Goal: Information Seeking & Learning: Understand process/instructions

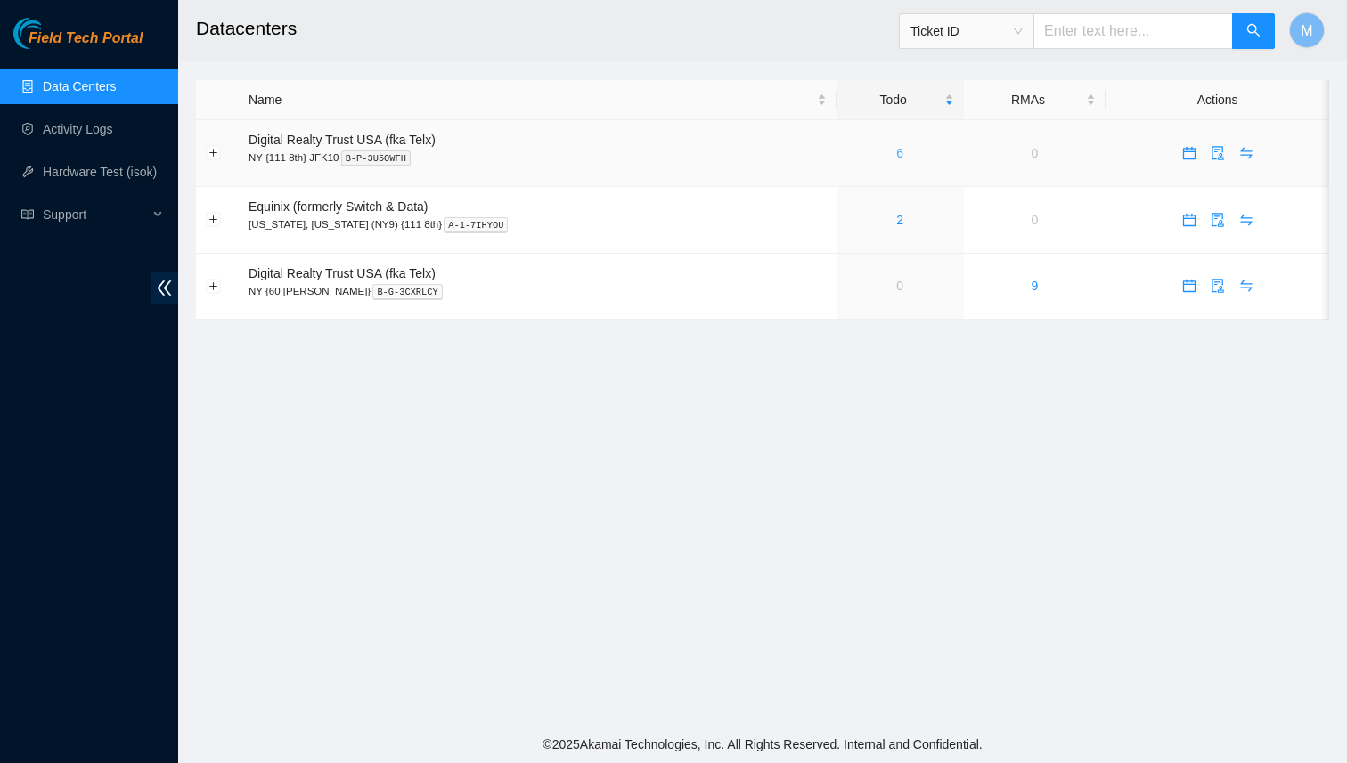
click at [896, 154] on link "6" at bounding box center [899, 153] width 7 height 14
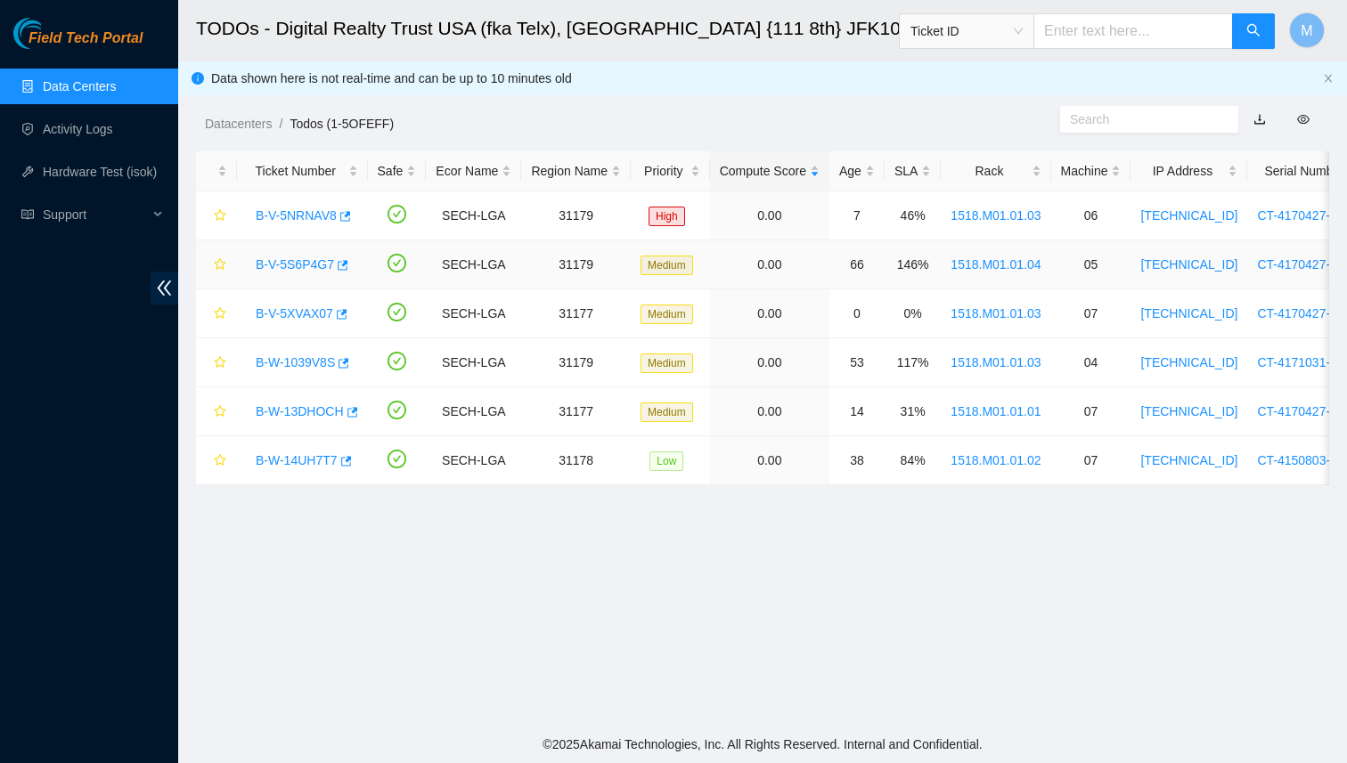
click at [315, 258] on link "B-V-5S6P4G7" at bounding box center [295, 264] width 78 height 14
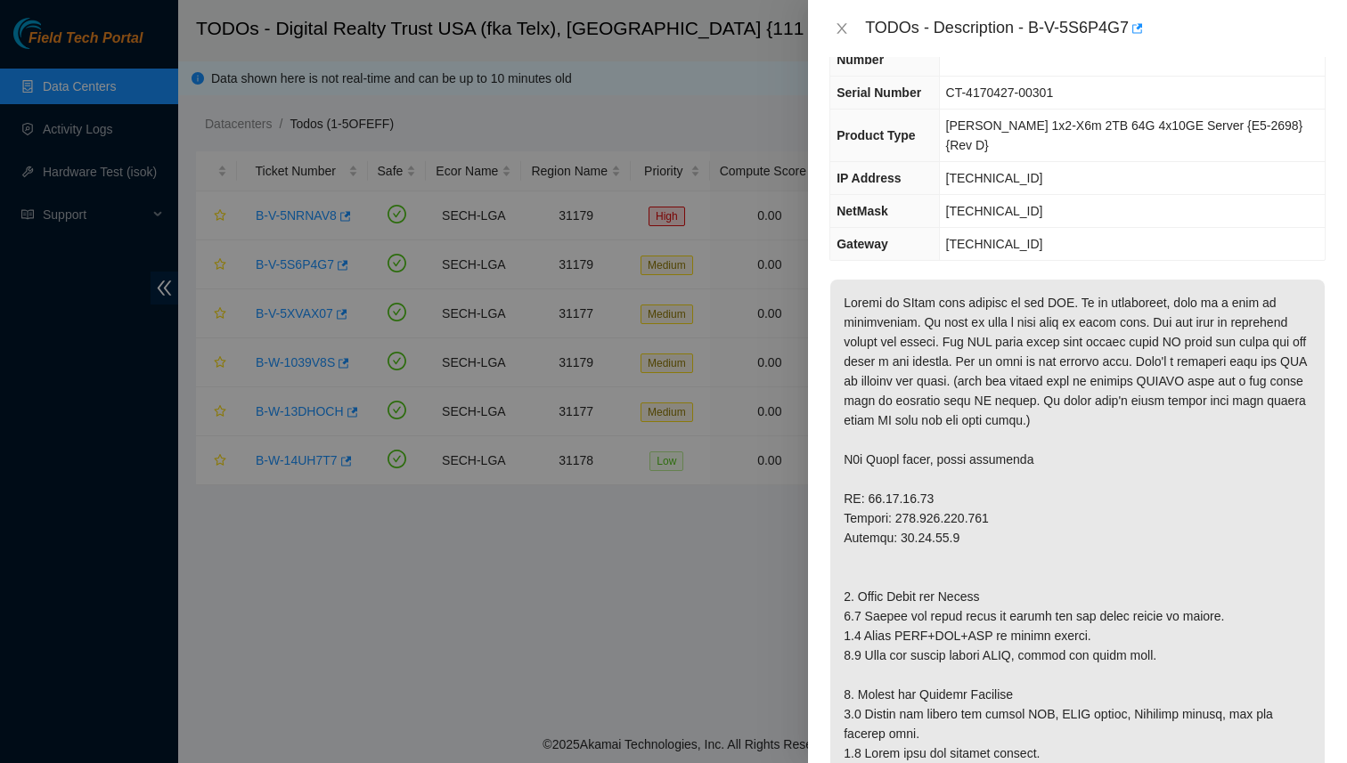
scroll to position [91, 0]
click at [839, 30] on icon "close" at bounding box center [842, 28] width 14 height 14
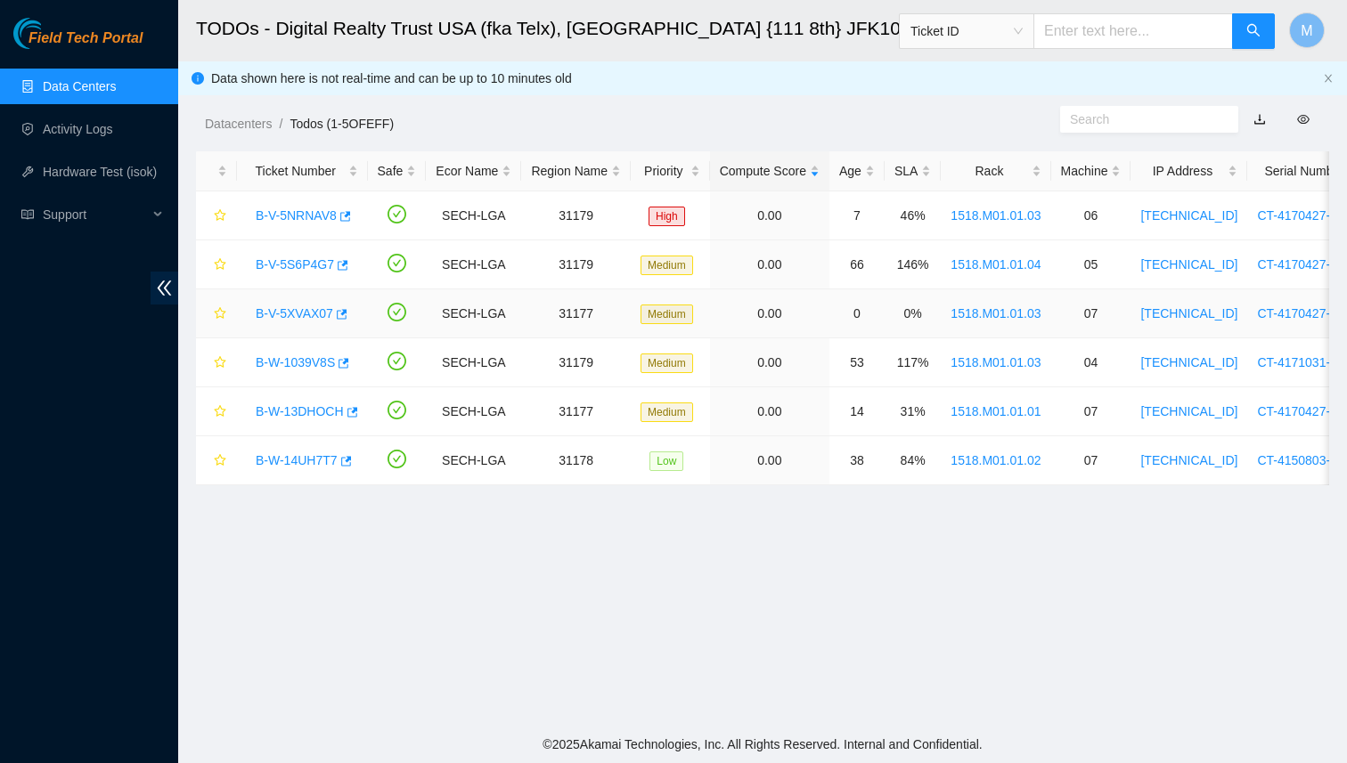
click at [289, 318] on link "B-V-5XVAX07" at bounding box center [294, 313] width 77 height 14
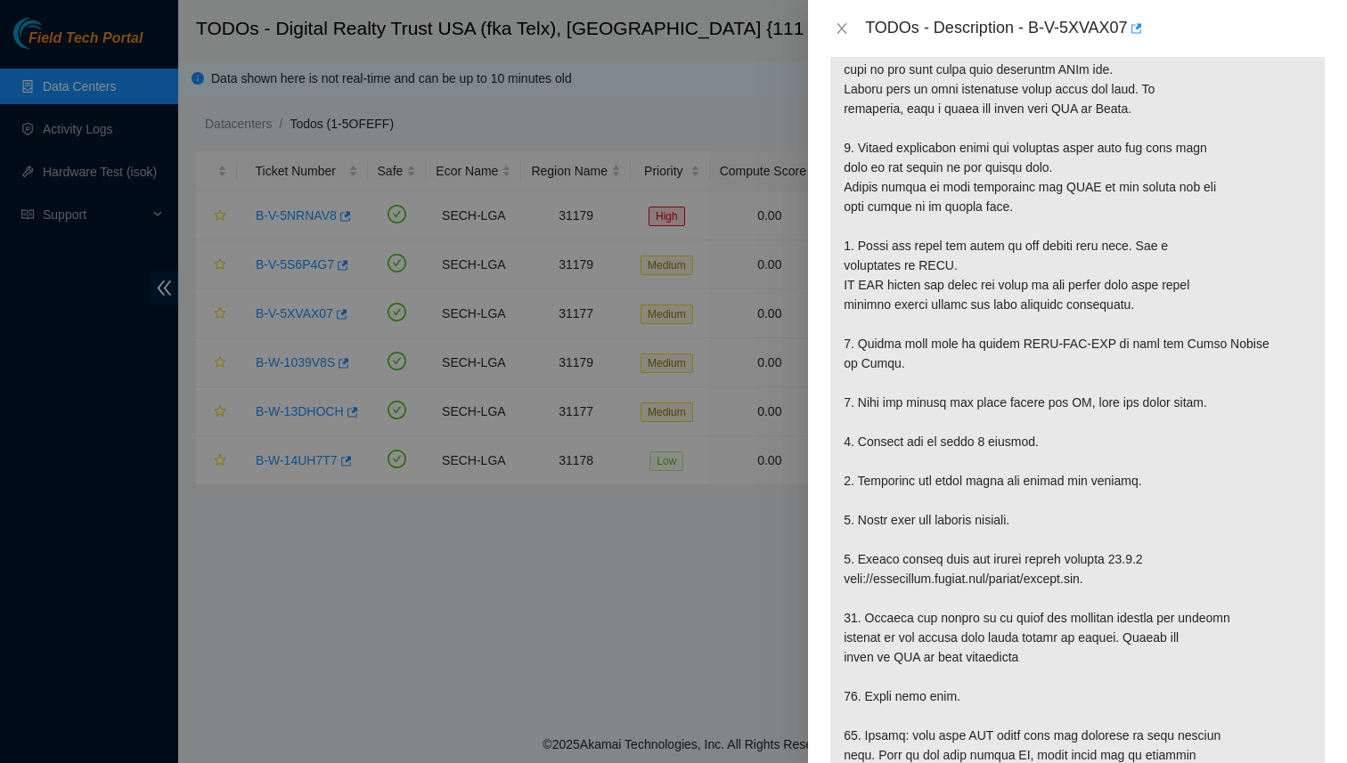
scroll to position [580, 0]
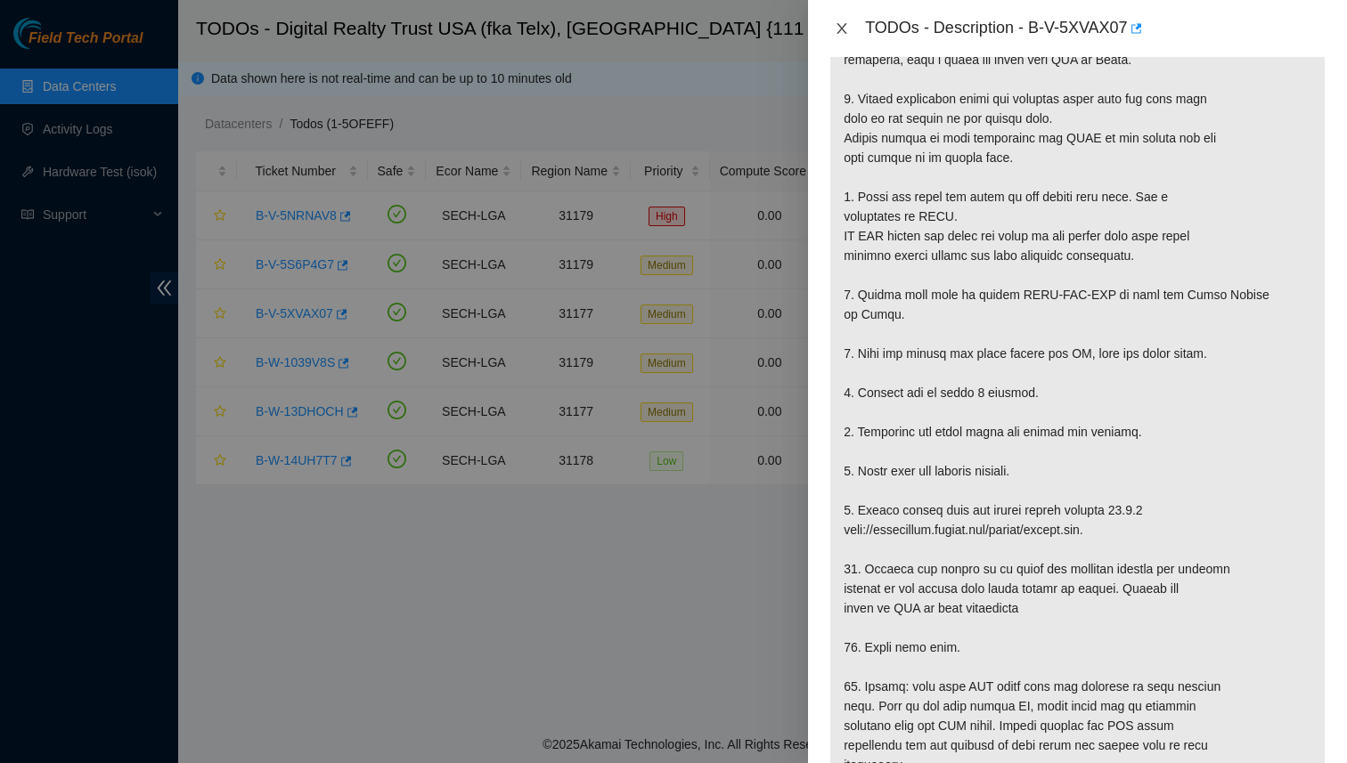
click at [842, 25] on icon "close" at bounding box center [842, 28] width 14 height 14
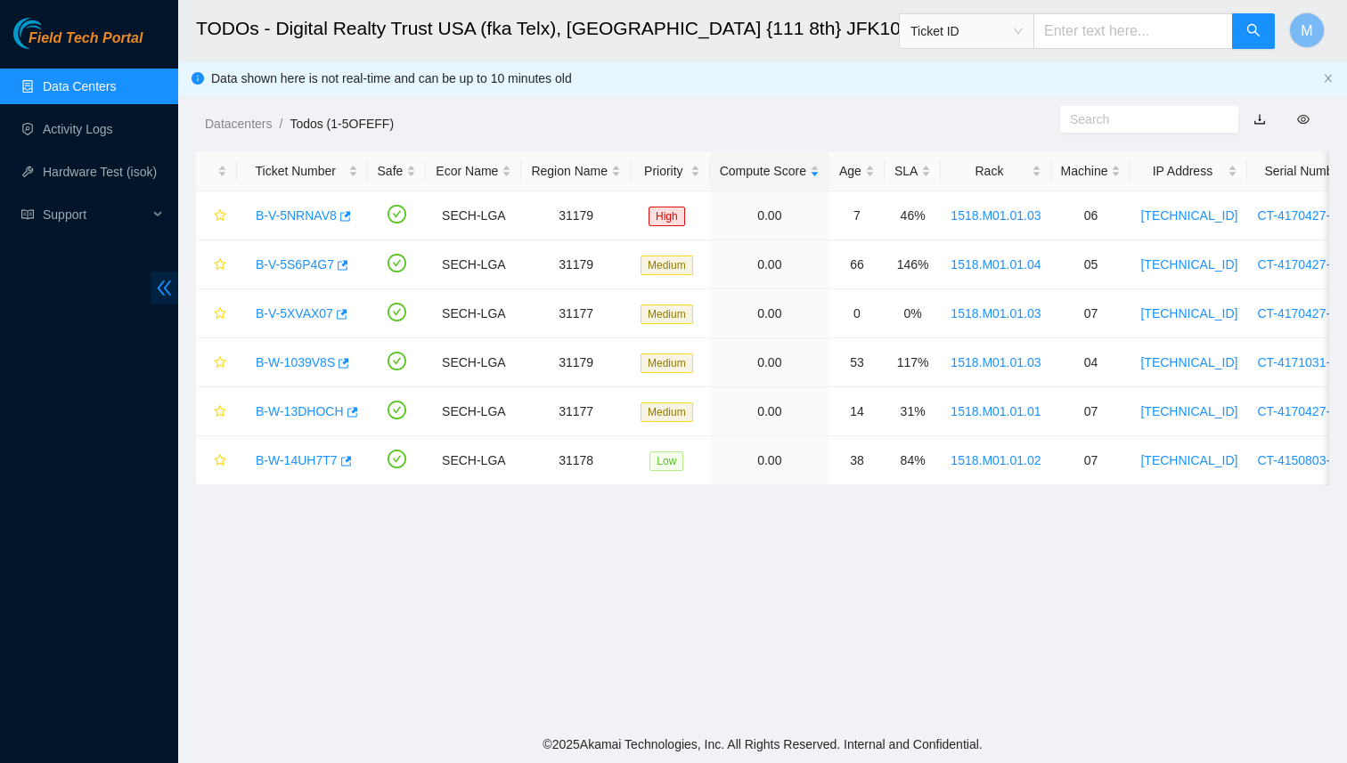
scroll to position [386, 0]
click at [311, 317] on link "B-V-5XVAX07" at bounding box center [294, 313] width 77 height 14
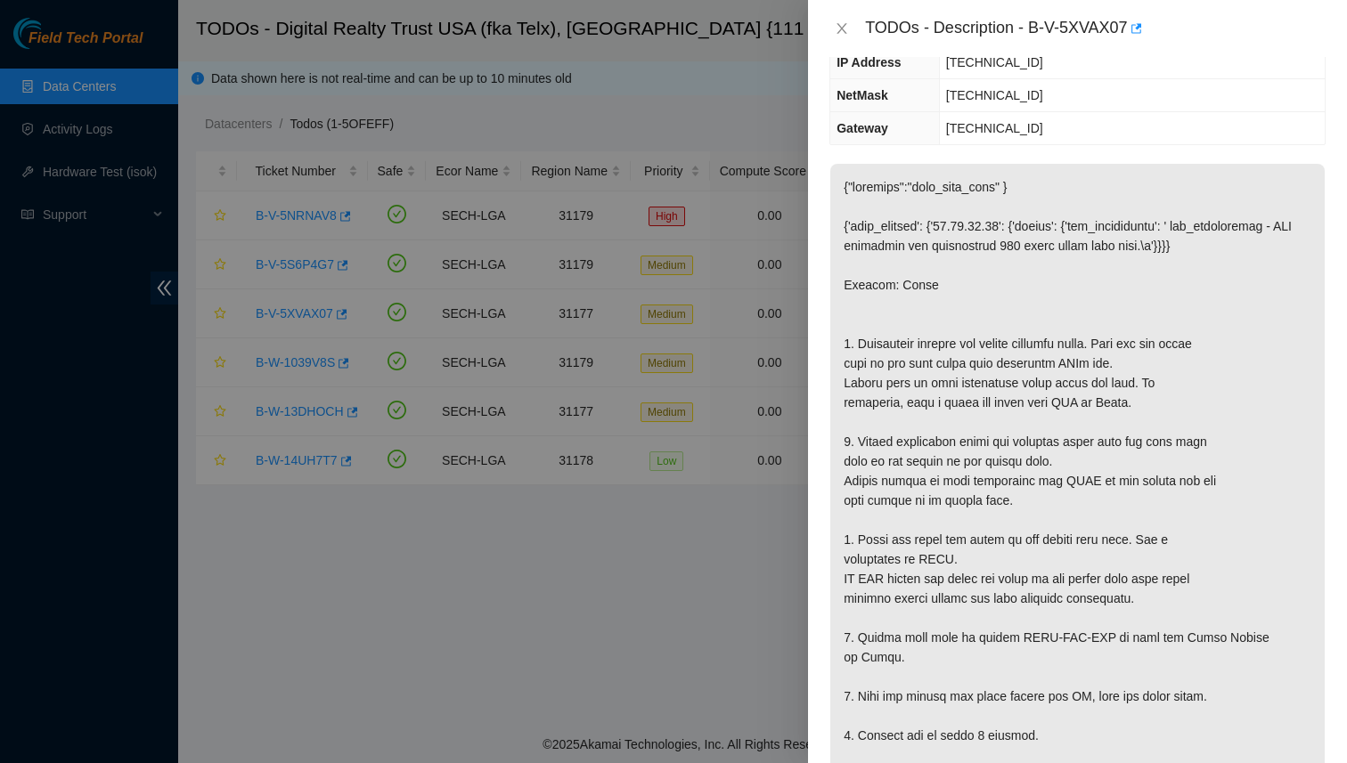
scroll to position [0, 0]
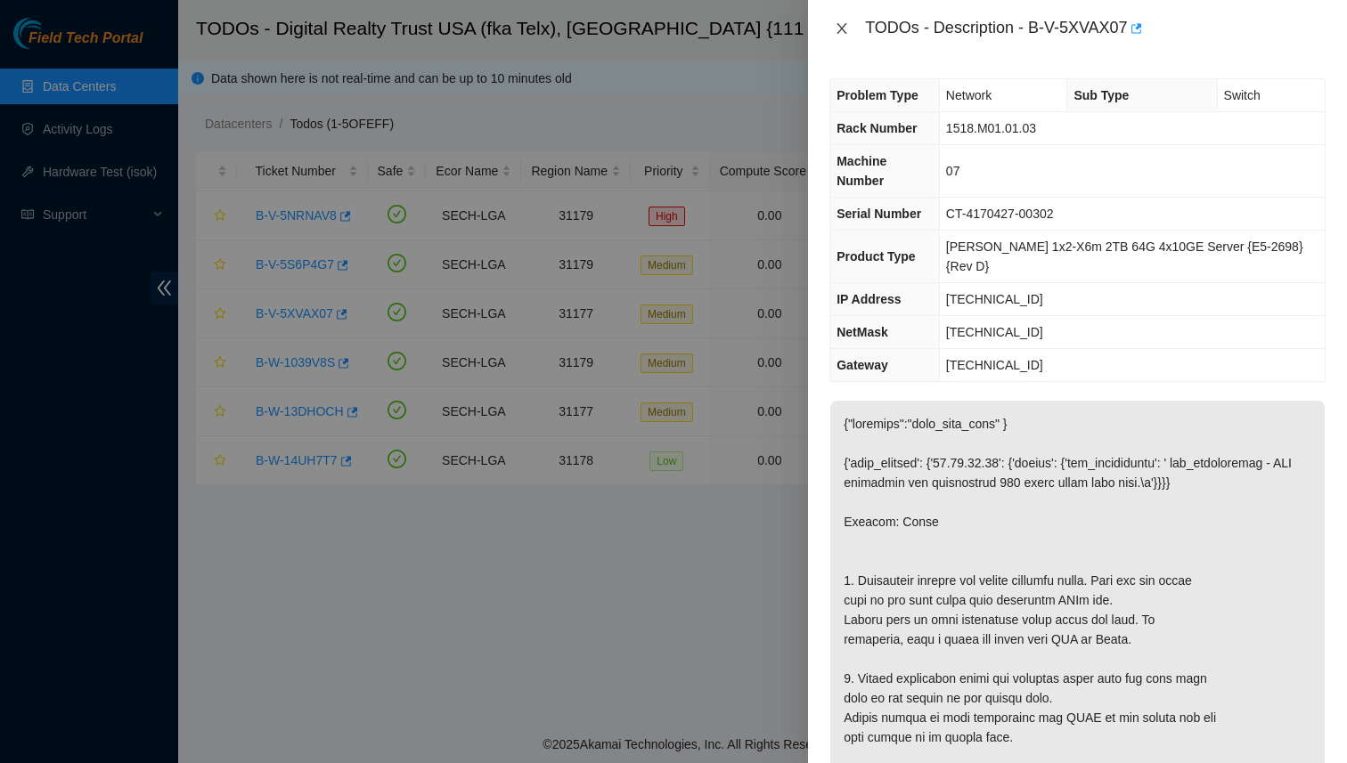
click at [839, 24] on icon "close" at bounding box center [842, 28] width 14 height 14
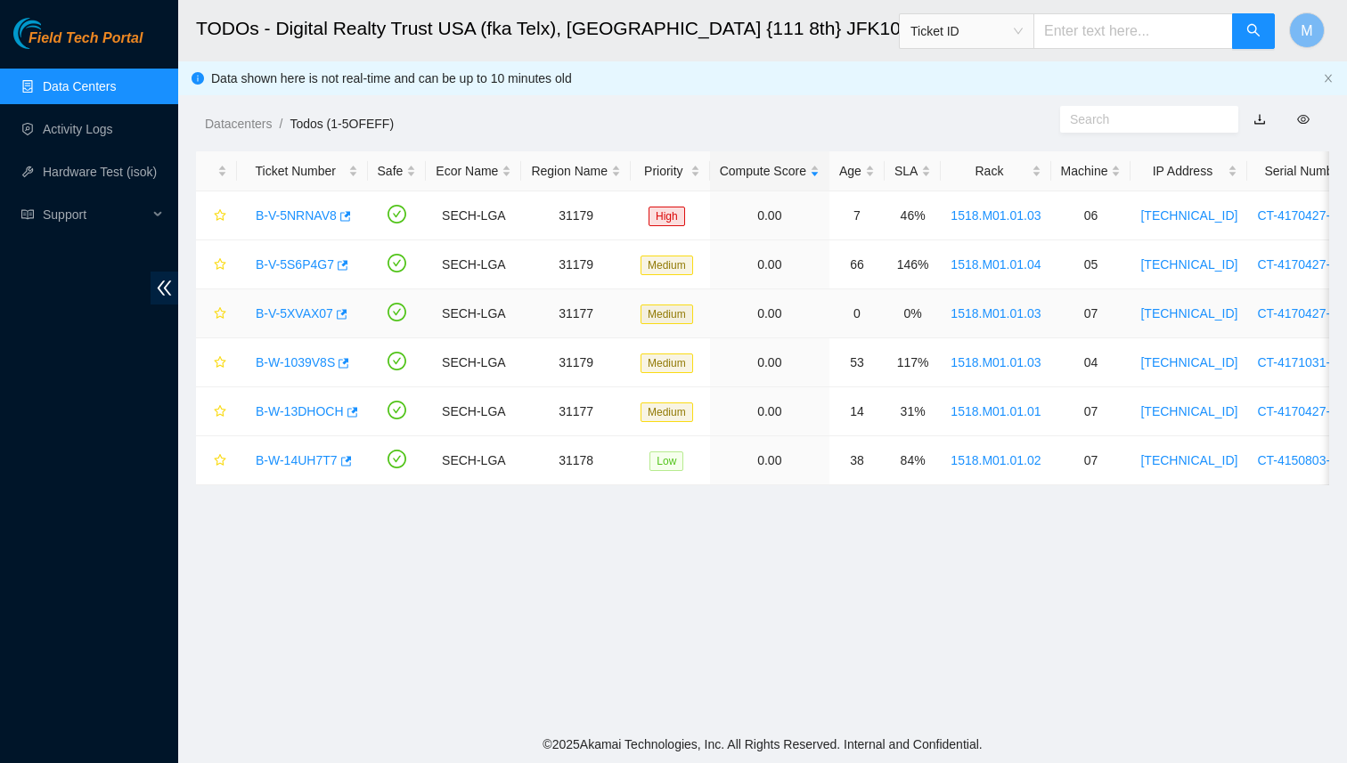
click at [289, 318] on link "B-V-5XVAX07" at bounding box center [294, 313] width 77 height 14
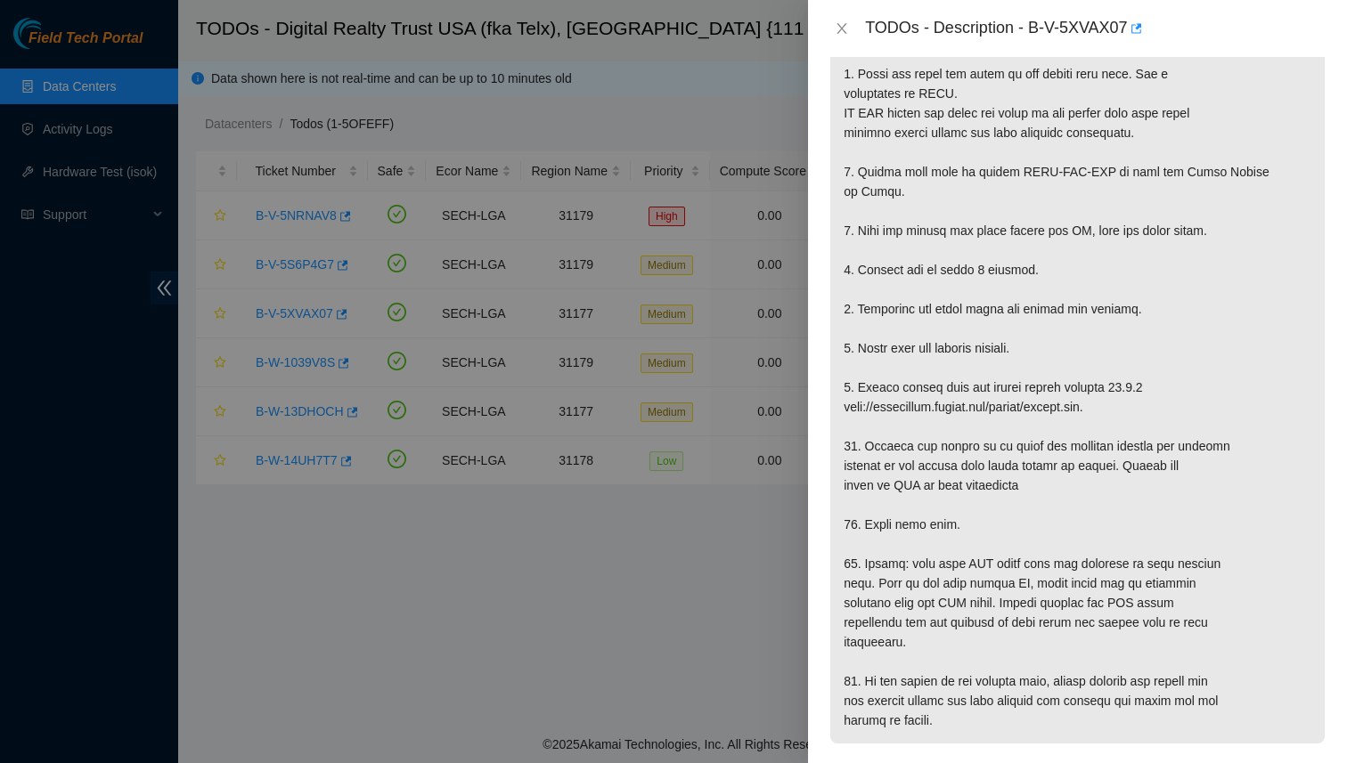
scroll to position [721, 0]
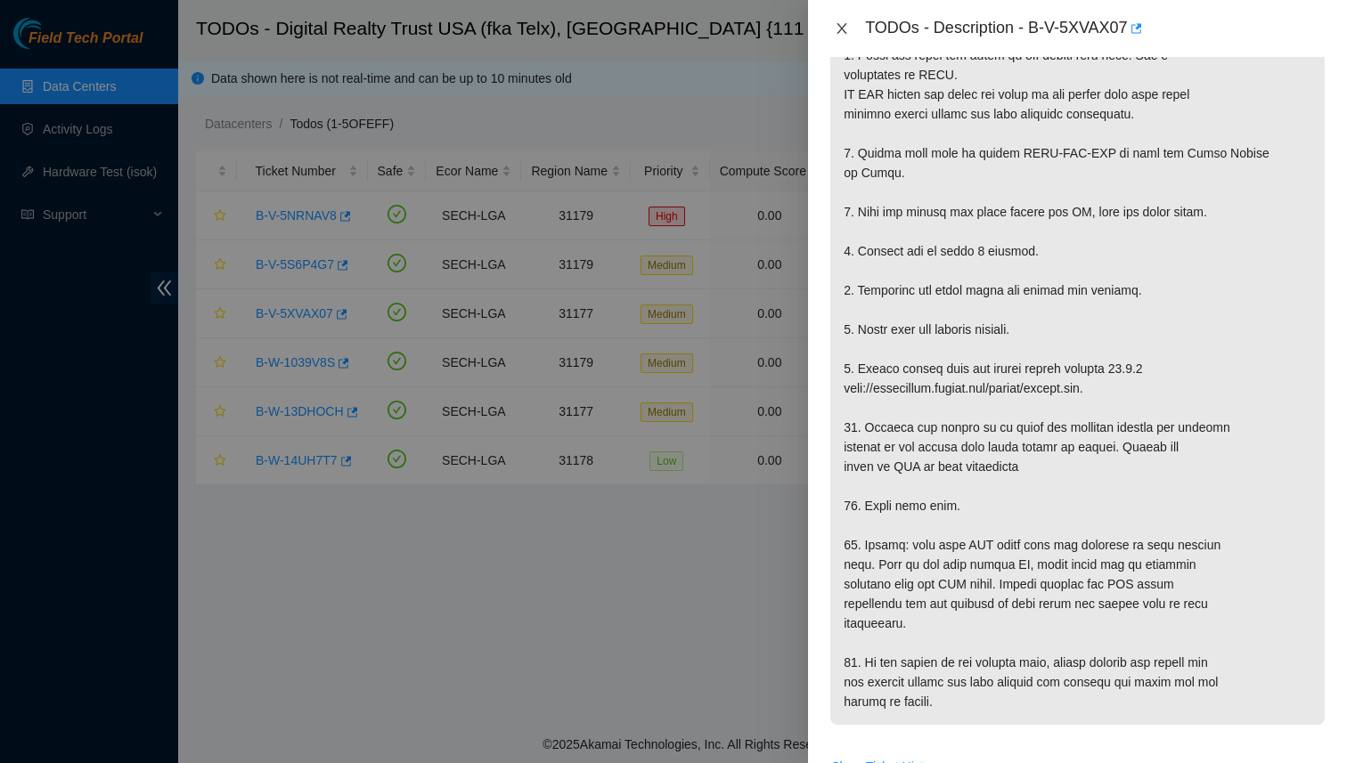
click at [840, 26] on icon "close" at bounding box center [842, 28] width 10 height 11
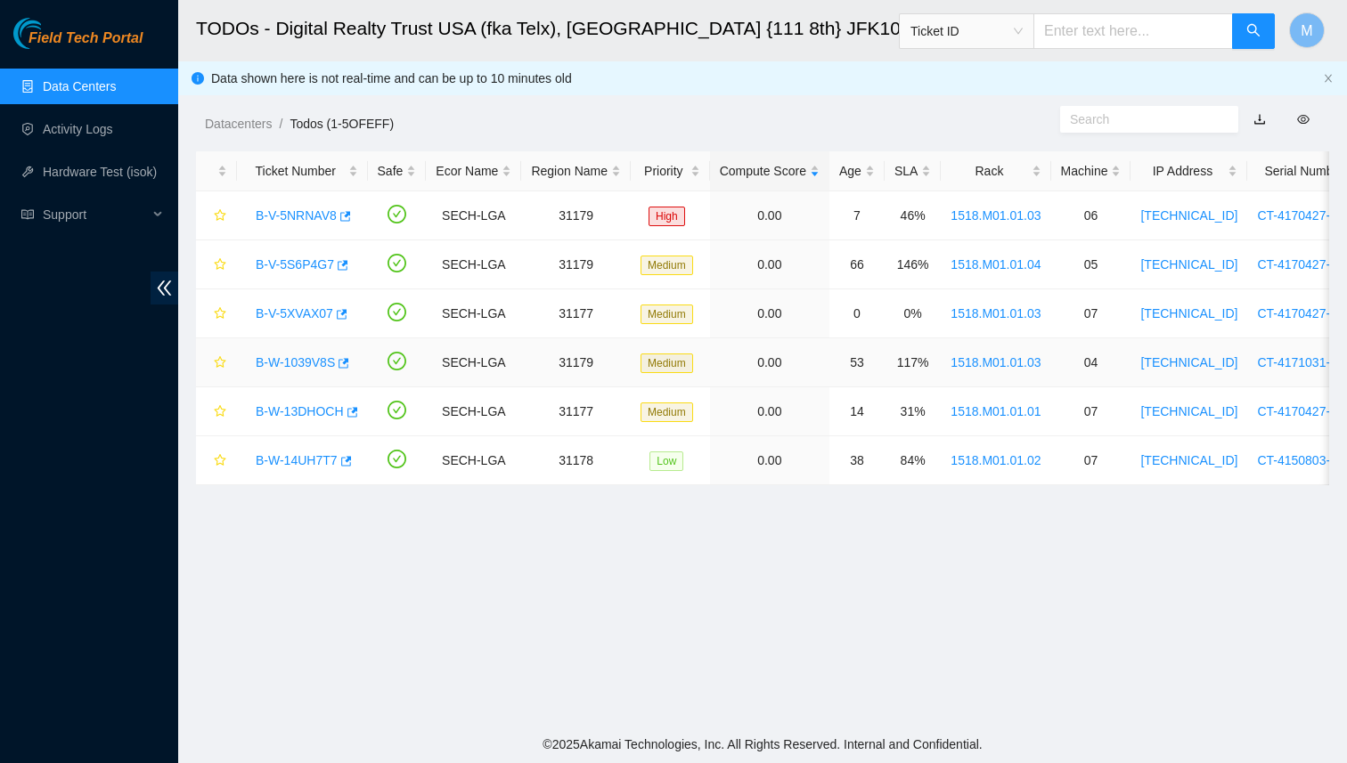
click at [301, 357] on link "B-W-1039V8S" at bounding box center [295, 362] width 79 height 14
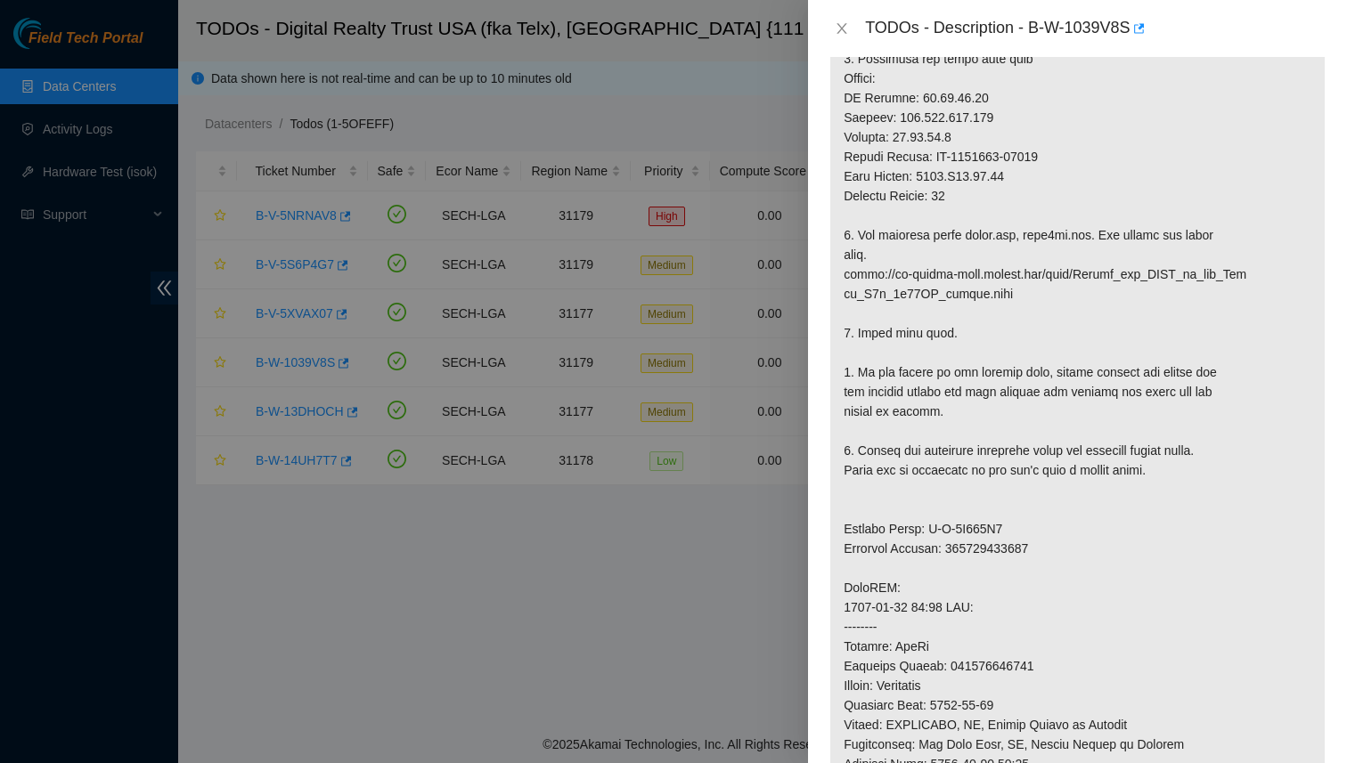
scroll to position [731, 0]
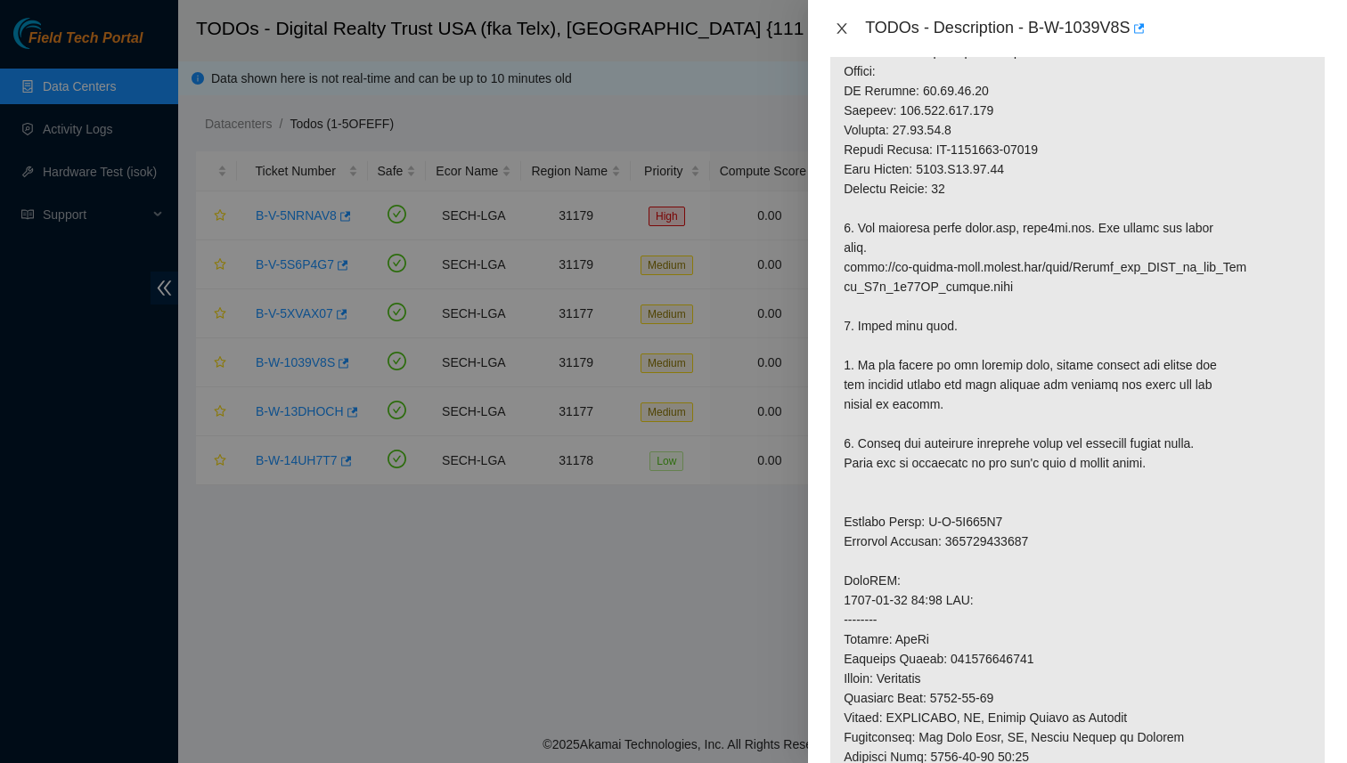
click at [839, 24] on icon "close" at bounding box center [842, 28] width 14 height 14
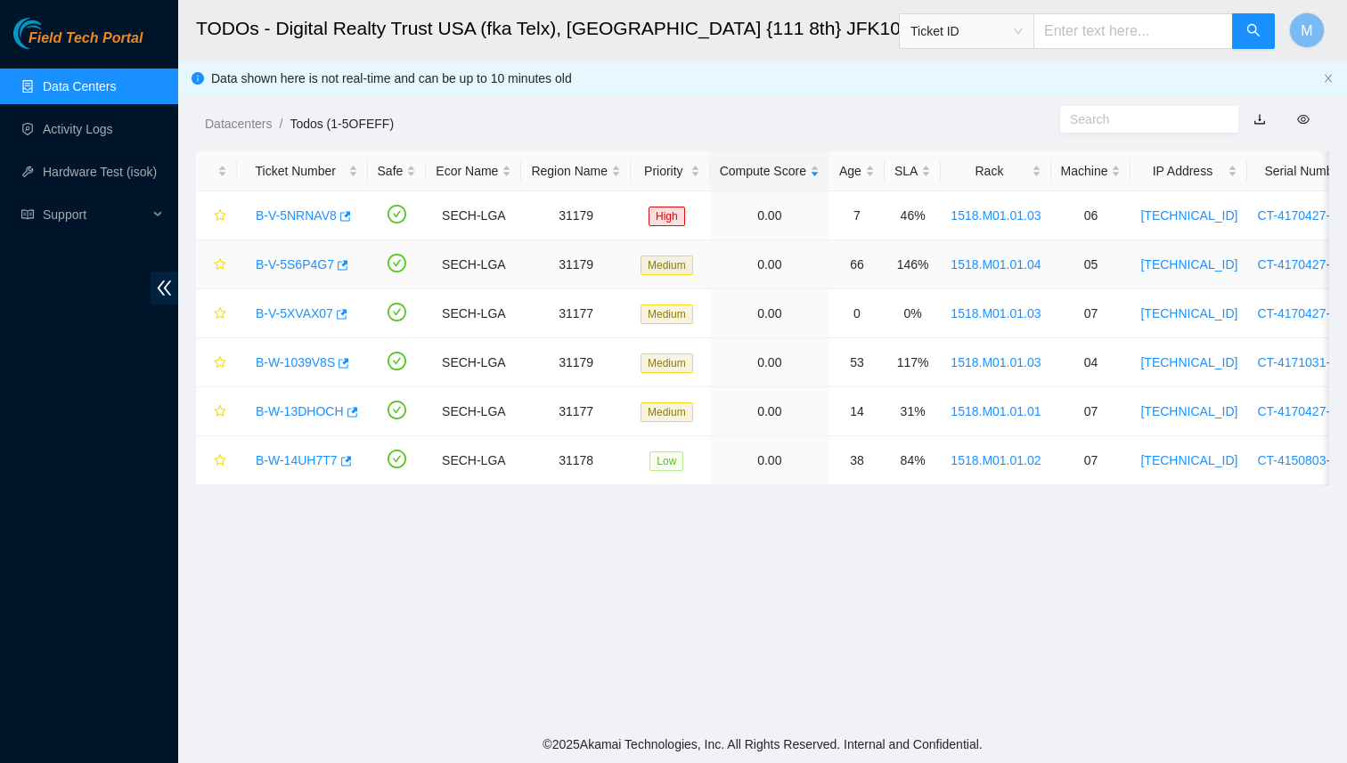
scroll to position [386, 0]
click at [307, 407] on link "B-W-13DHOCH" at bounding box center [300, 411] width 88 height 14
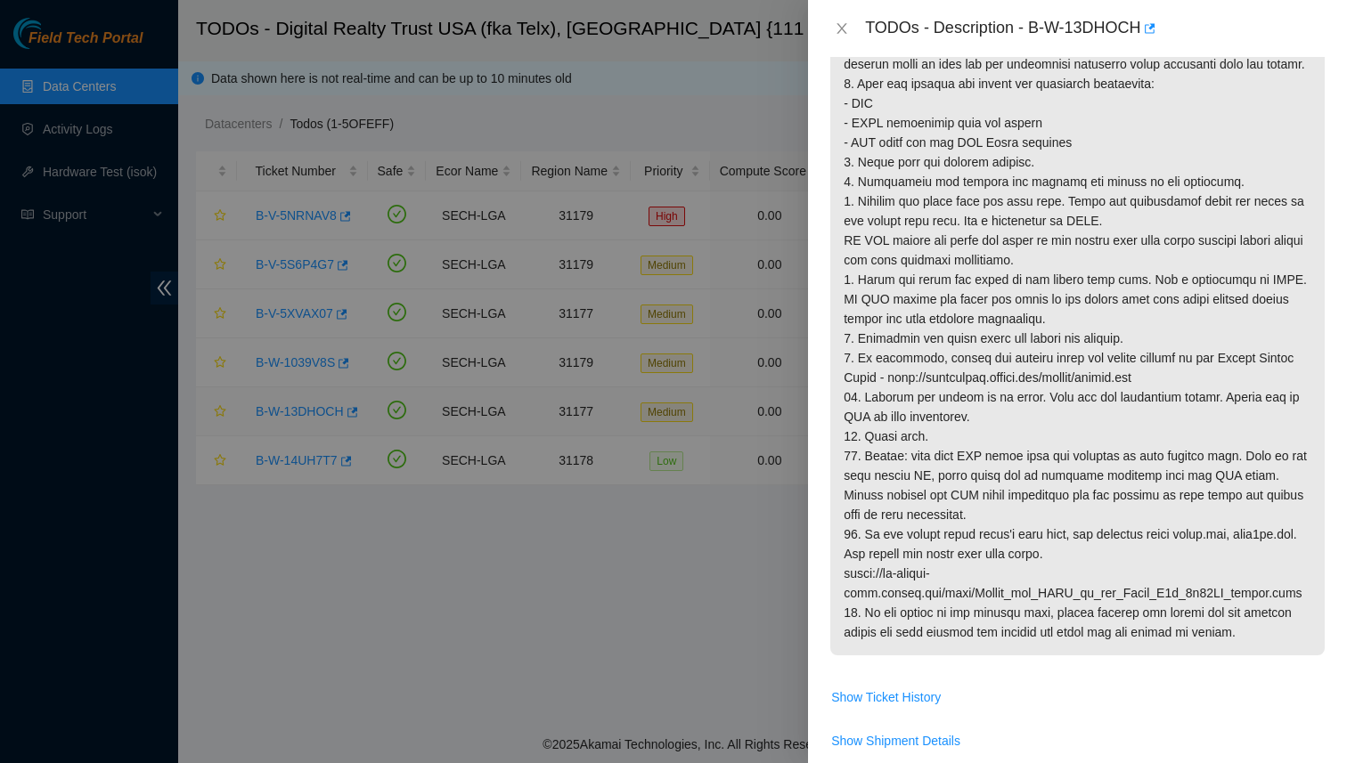
scroll to position [731, 0]
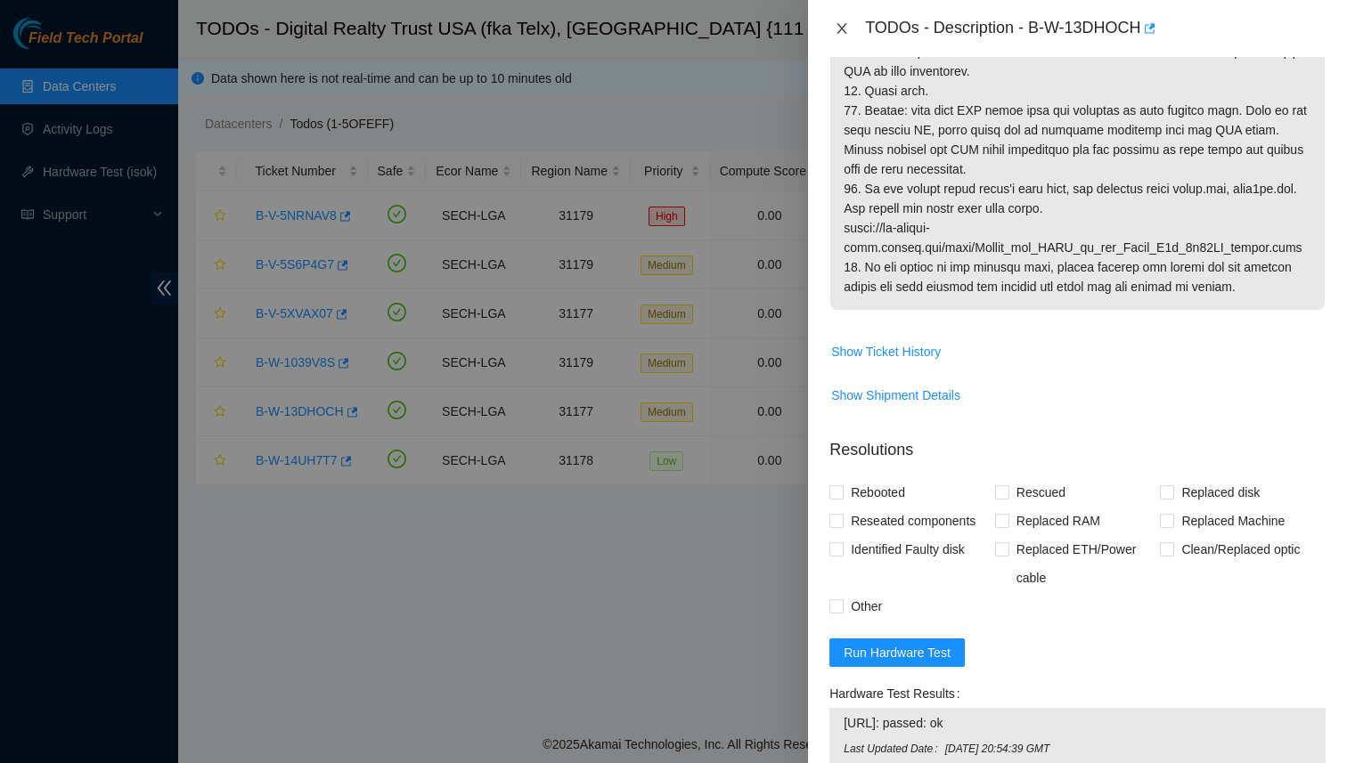
click at [845, 27] on icon "close" at bounding box center [842, 28] width 14 height 14
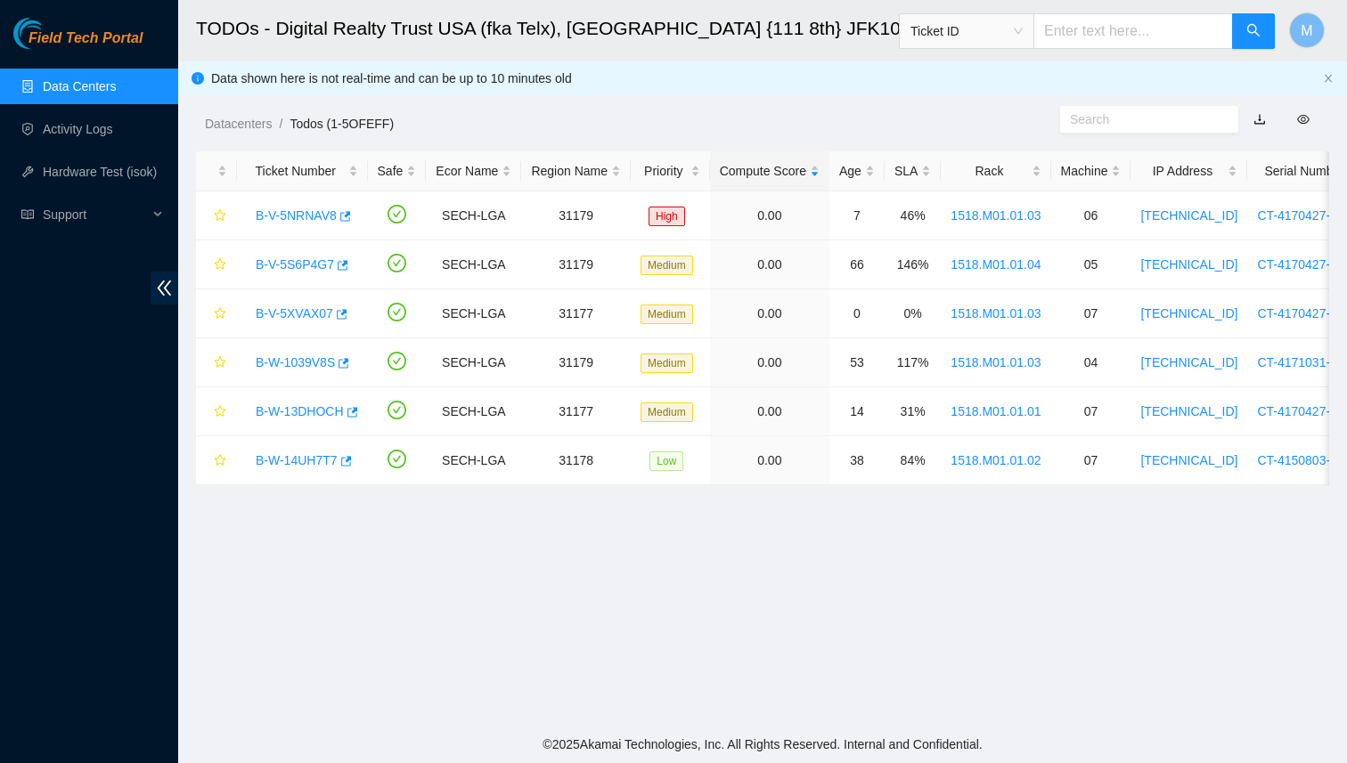
scroll to position [386, 0]
click at [79, 211] on span "Support" at bounding box center [95, 215] width 105 height 36
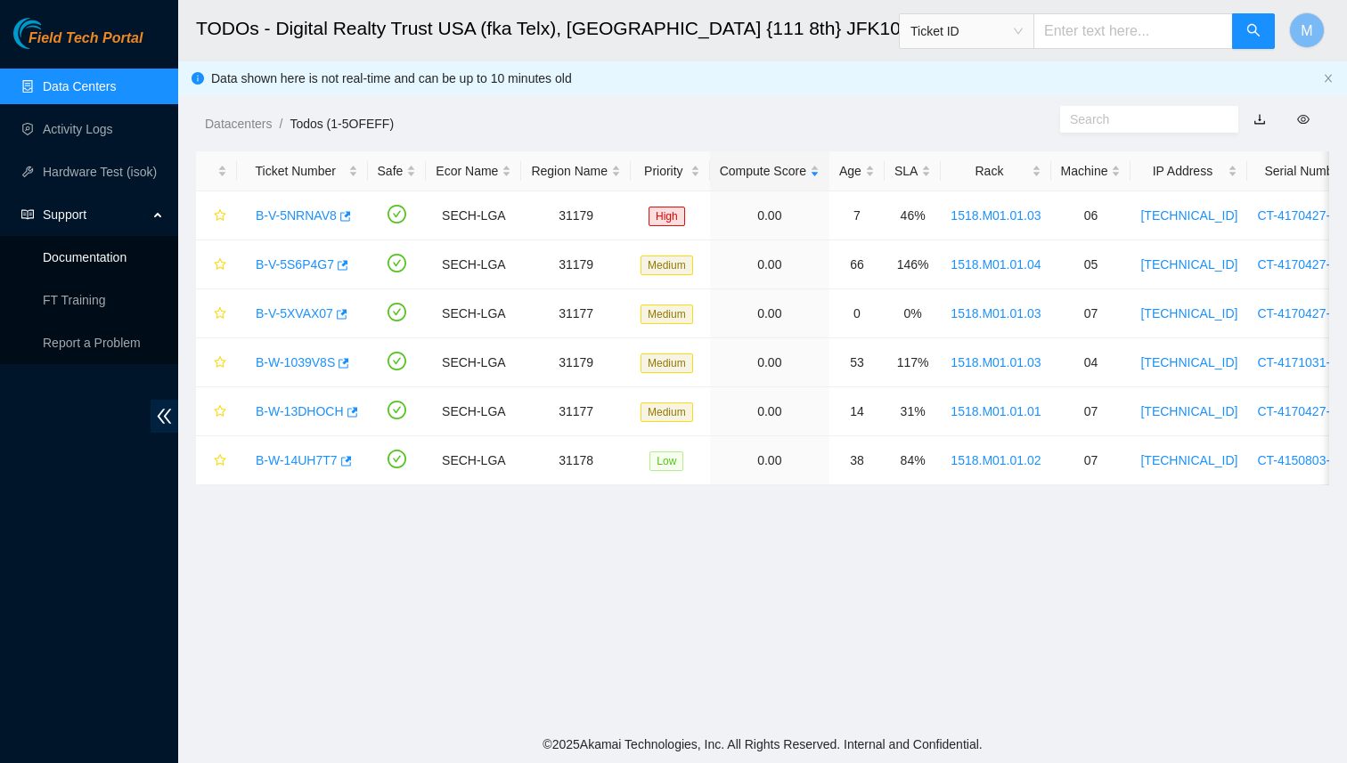
click at [82, 262] on link "Documentation" at bounding box center [85, 257] width 84 height 14
